Goal: Entertainment & Leisure: Consume media (video, audio)

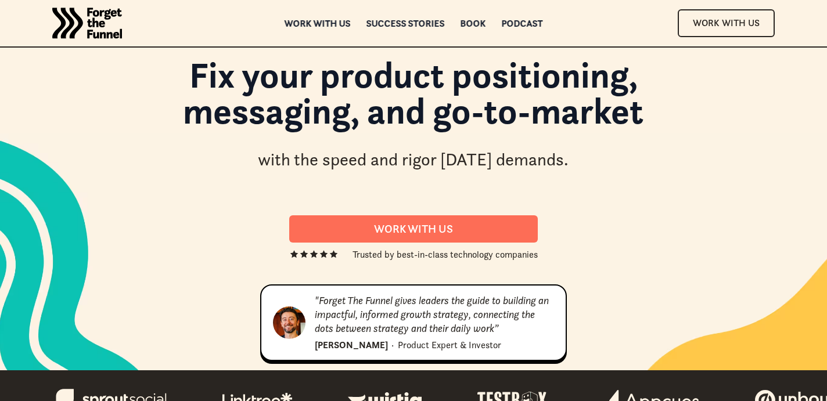
click at [469, 25] on div "Book" at bounding box center [474, 23] width 26 height 8
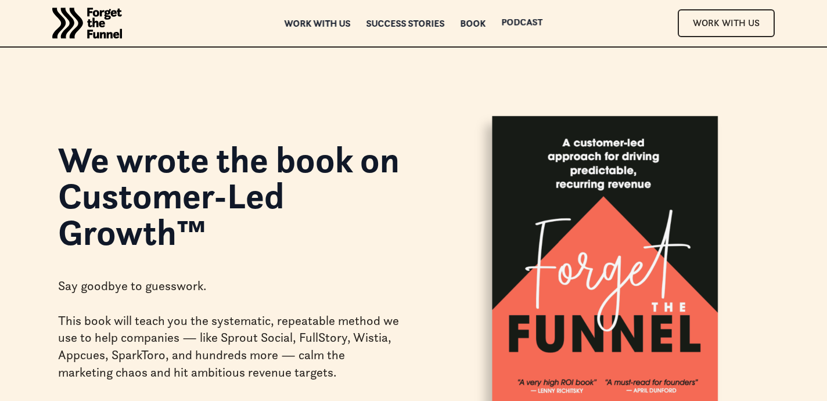
click at [519, 19] on div "ABOUT ABOUT Work with us Work with us Success Stories Success Stories Book Book…" at bounding box center [413, 23] width 827 height 46
click at [519, 23] on div "Podcast" at bounding box center [522, 25] width 41 height 8
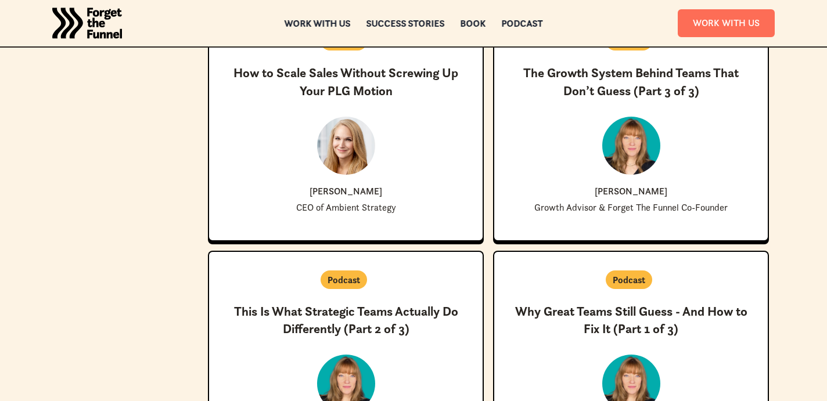
scroll to position [947, 0]
